Goal: Obtain resource: Download file/media

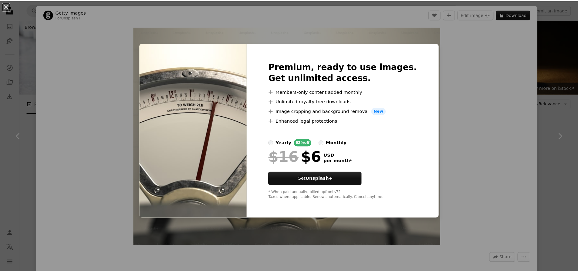
scroll to position [1818, 0]
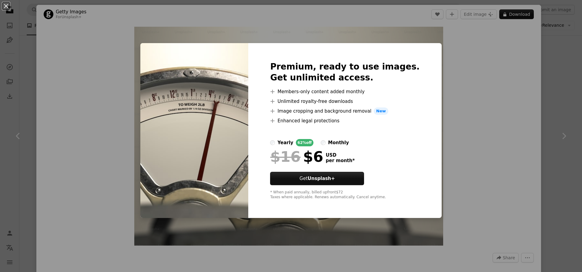
click at [520, 64] on div "An X shape Premium, ready to use images. Get unlimited access. A plus sign Memb…" at bounding box center [291, 136] width 582 height 272
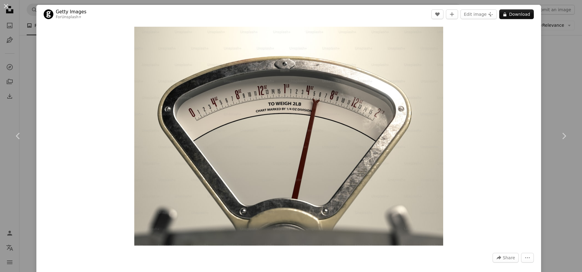
click at [539, 67] on div "An X shape Chevron left Chevron right Getty Images For Unsplash+ A heart A plus…" at bounding box center [291, 136] width 582 height 272
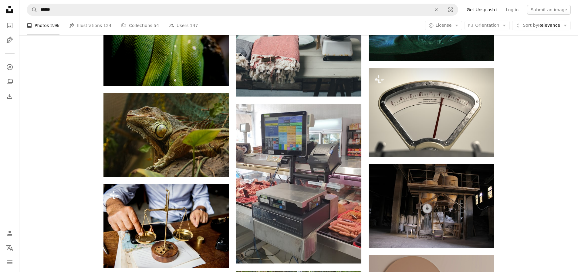
scroll to position [1805, 0]
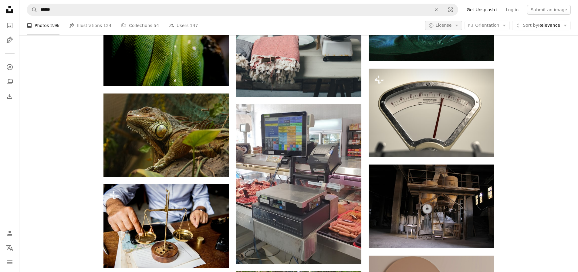
click at [449, 25] on span "License" at bounding box center [444, 25] width 16 height 5
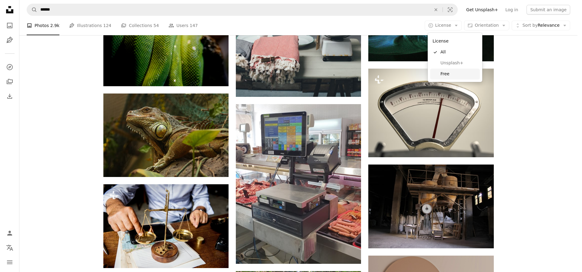
click at [459, 72] on span "Free" at bounding box center [459, 74] width 37 height 6
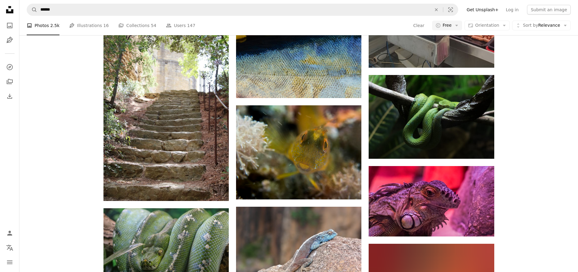
scroll to position [5011, 0]
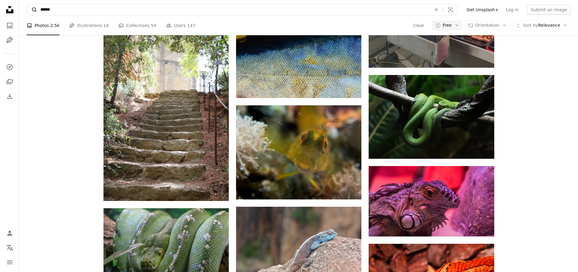
drag, startPoint x: 58, startPoint y: 11, endPoint x: 29, endPoint y: 6, distance: 28.8
click at [29, 6] on form "A magnifying glass ****** An X shape Visual search" at bounding box center [242, 10] width 431 height 12
